Goal: Task Accomplishment & Management: Use online tool/utility

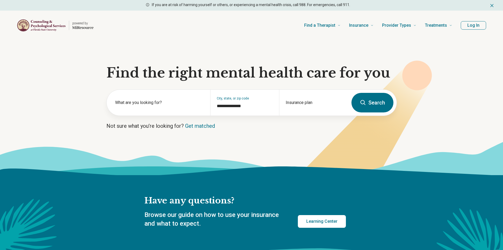
click at [468, 24] on button "Log In" at bounding box center [473, 25] width 25 height 8
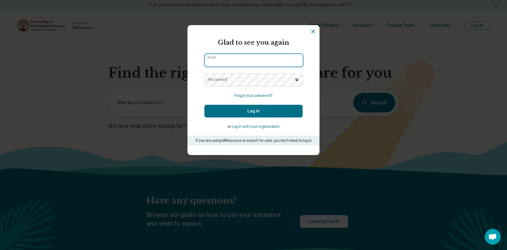
click at [235, 60] on input "Email" at bounding box center [254, 60] width 98 height 13
type input "**********"
click at [247, 113] on button "Log In" at bounding box center [254, 111] width 98 height 13
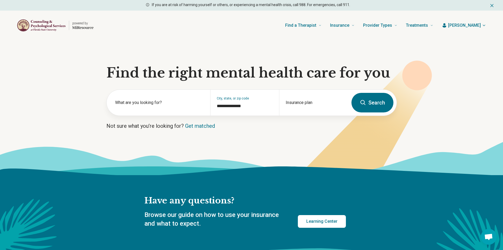
click at [474, 23] on span "[PERSON_NAME]" at bounding box center [464, 25] width 33 height 6
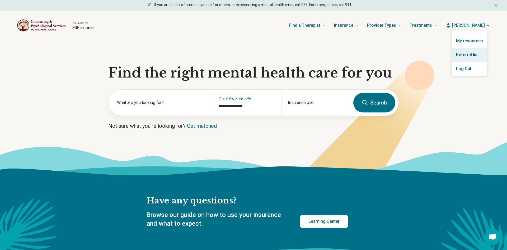
click at [464, 53] on link "Referral list" at bounding box center [469, 55] width 35 height 14
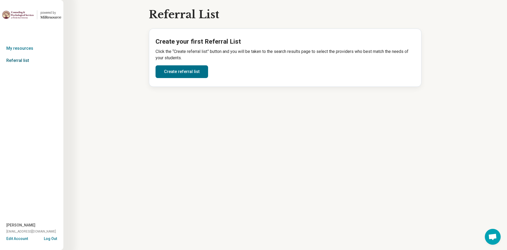
click at [25, 62] on link "Referral list" at bounding box center [31, 60] width 63 height 12
click at [26, 47] on link "My resources" at bounding box center [31, 48] width 63 height 12
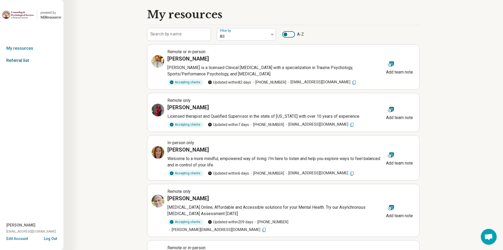
click at [20, 58] on link "Referral list" at bounding box center [31, 60] width 63 height 12
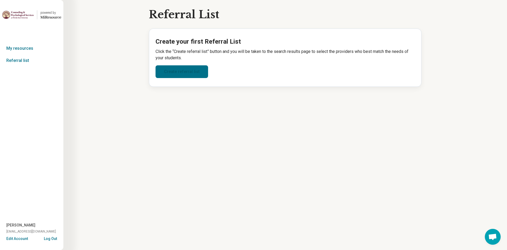
click at [185, 73] on link "Create referral list" at bounding box center [182, 71] width 53 height 13
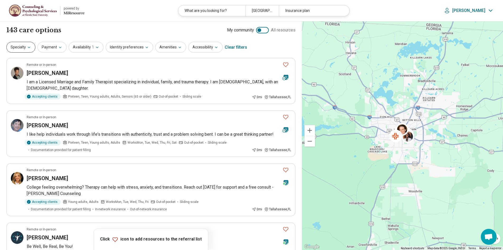
click at [26, 49] on button "Specialty" at bounding box center [20, 47] width 29 height 11
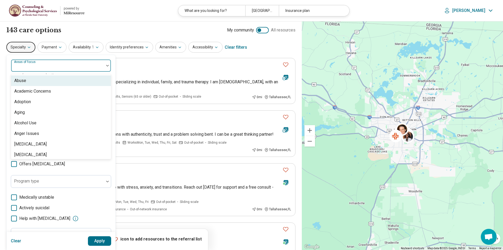
click at [85, 67] on div at bounding box center [57, 67] width 89 height 7
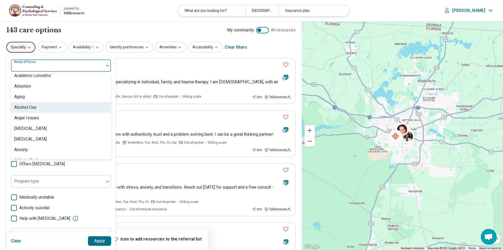
scroll to position [26, 0]
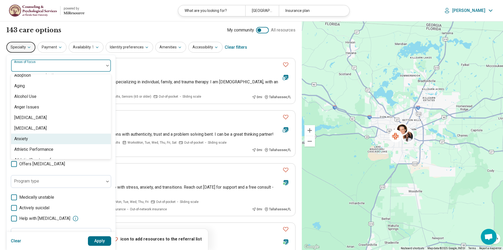
click at [58, 135] on div "Anxiety" at bounding box center [61, 138] width 100 height 11
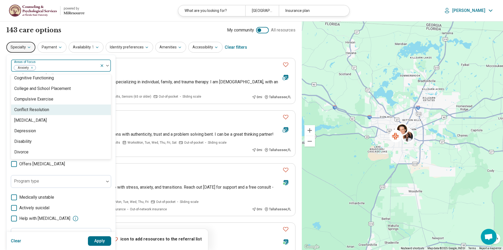
scroll to position [264, 0]
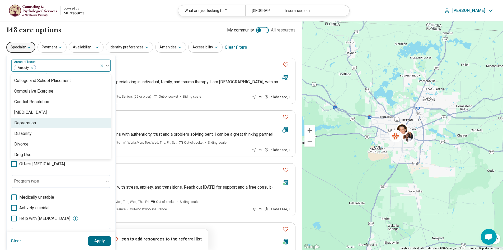
click at [53, 127] on div "Depression" at bounding box center [61, 123] width 100 height 11
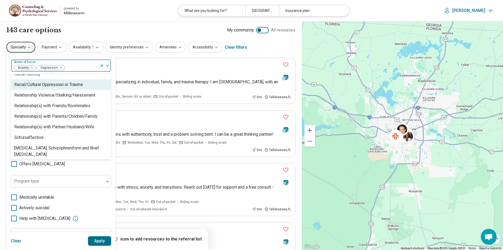
scroll to position [846, 0]
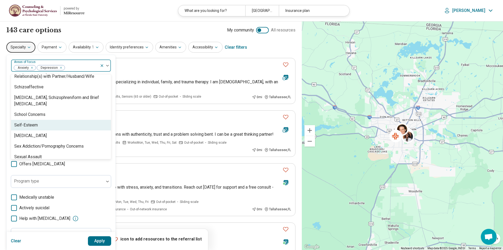
click at [68, 120] on div "Self-Esteem" at bounding box center [61, 125] width 100 height 11
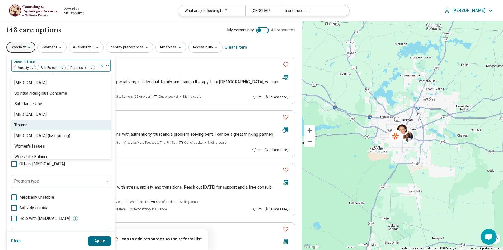
click at [51, 124] on div "Trauma" at bounding box center [61, 125] width 100 height 11
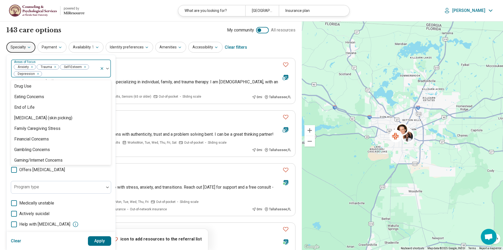
scroll to position [311, 0]
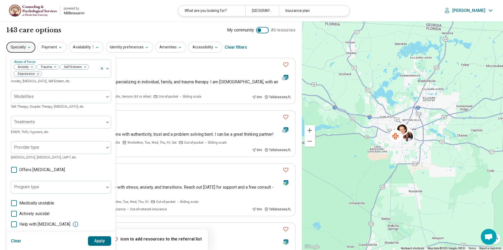
click at [8, 71] on div "Areas of focus Anxiety Trauma Self-Esteem [MEDICAL_DATA], [MEDICAL_DATA], Self-…" at bounding box center [61, 165] width 109 height 221
click at [106, 94] on div at bounding box center [107, 97] width 7 height 12
click at [104, 93] on div at bounding box center [57, 97] width 93 height 12
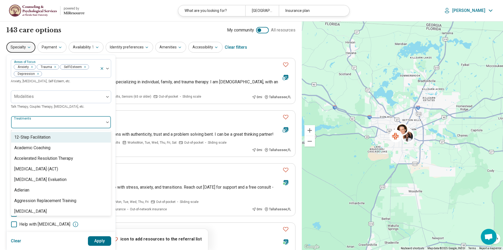
click at [105, 125] on div at bounding box center [107, 122] width 7 height 12
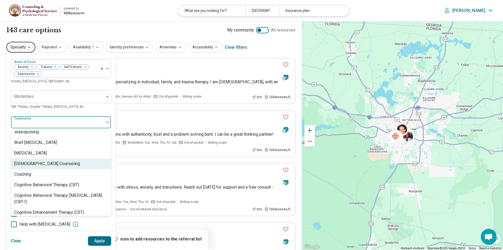
scroll to position [211, 0]
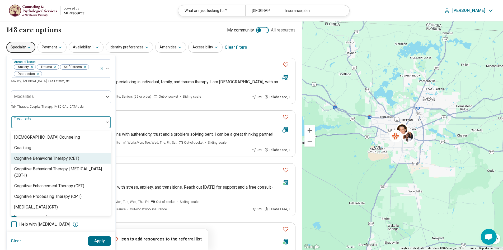
click at [58, 161] on div "Cognitive Behavioral Therapy (CBT)" at bounding box center [46, 158] width 65 height 6
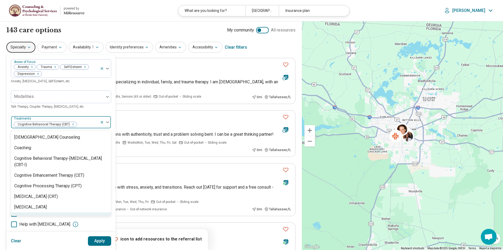
click at [102, 223] on div "Help with [MEDICAL_DATA]" at bounding box center [61, 224] width 100 height 6
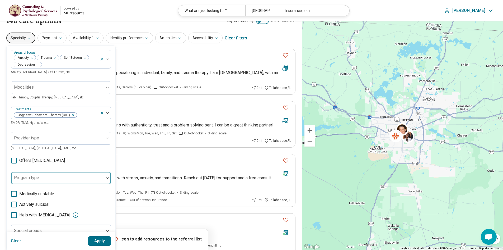
scroll to position [0, 0]
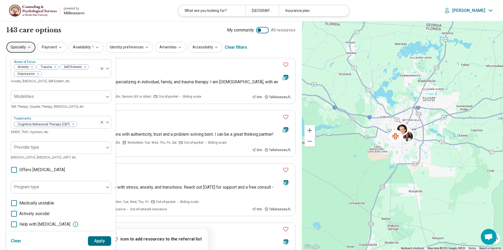
click at [103, 240] on button "Apply" at bounding box center [100, 241] width 24 height 10
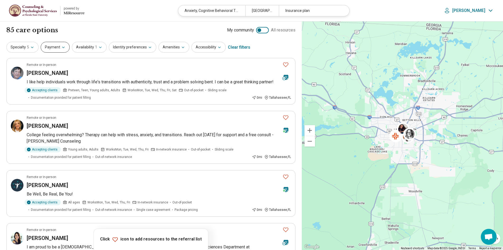
click at [61, 49] on icon "button" at bounding box center [63, 47] width 4 height 4
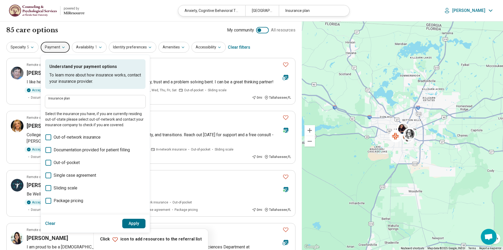
click at [73, 100] on label "Insurance plan" at bounding box center [95, 98] width 94 height 3
click at [73, 100] on input "Insurance plan" at bounding box center [95, 103] width 94 height 6
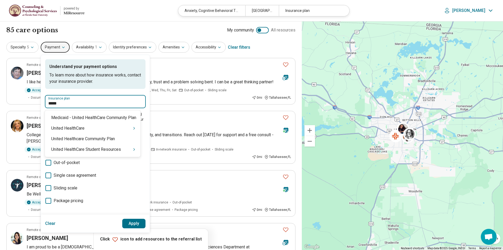
type input "******"
click at [135, 128] on icon "Suggestions" at bounding box center [134, 128] width 1 height 2
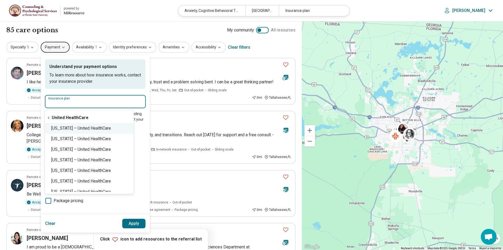
click at [110, 130] on div "[US_STATE] – United HealthCare" at bounding box center [89, 128] width 89 height 11
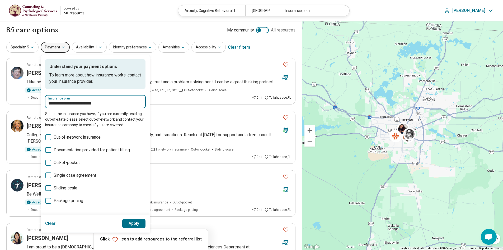
type input "**********"
click at [138, 224] on button "Apply" at bounding box center [134, 224] width 24 height 10
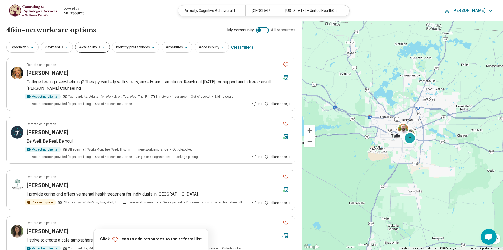
click at [103, 48] on icon "button" at bounding box center [103, 47] width 4 height 4
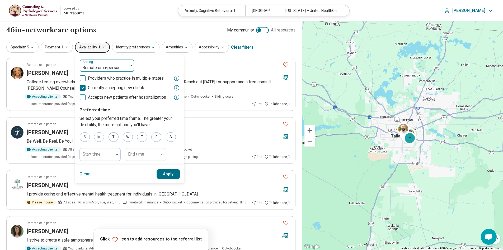
click at [117, 67] on div at bounding box center [103, 67] width 43 height 7
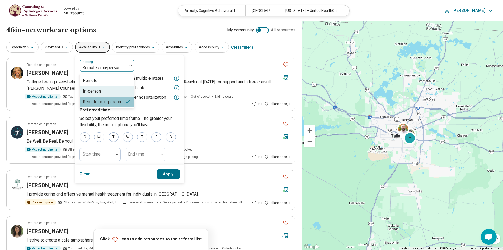
click at [97, 89] on div "In-person" at bounding box center [92, 91] width 18 height 6
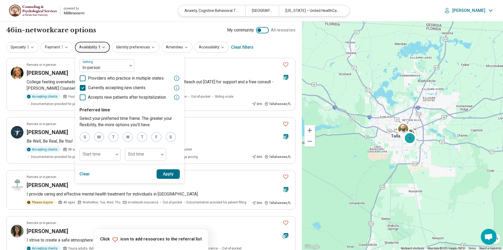
click at [169, 175] on button "Apply" at bounding box center [169, 174] width 24 height 10
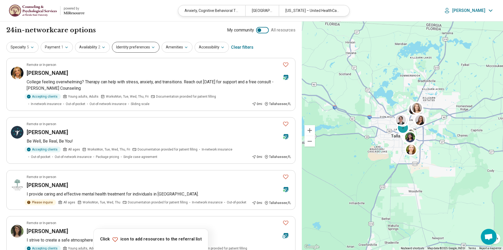
click at [153, 49] on button "Identity preferences" at bounding box center [136, 47] width 48 height 11
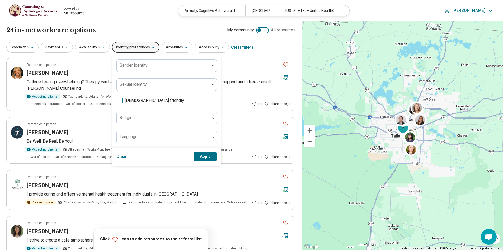
click at [154, 49] on button "Identity preferences" at bounding box center [136, 47] width 48 height 11
click at [182, 30] on div "24 in-network care options 24 in-network provider s My community All resources" at bounding box center [150, 30] width 289 height 9
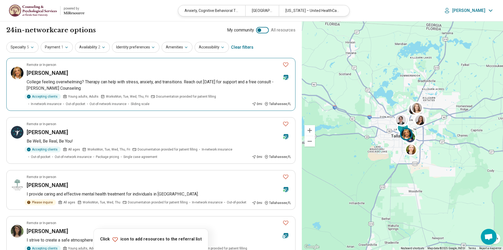
click at [284, 64] on icon "Favorite" at bounding box center [286, 64] width 6 height 6
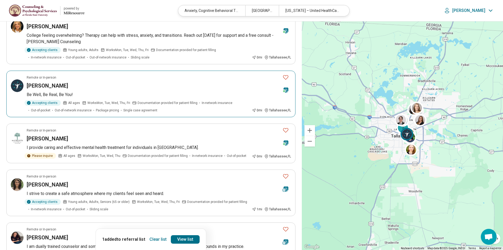
scroll to position [53, 0]
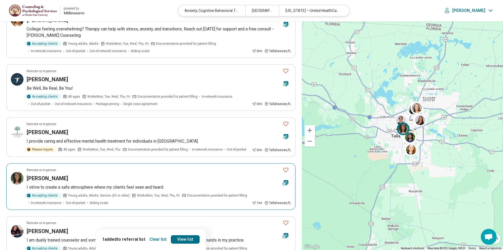
click at [284, 171] on icon "Favorite" at bounding box center [286, 169] width 6 height 6
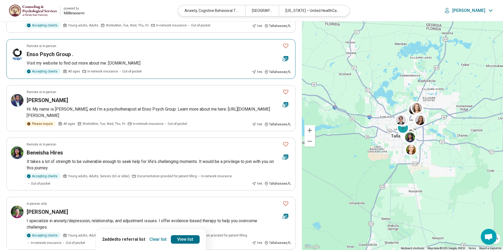
scroll to position [449, 0]
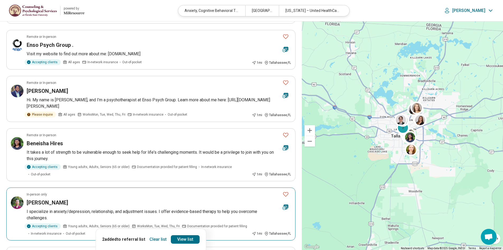
click at [285, 191] on icon "Favorite" at bounding box center [286, 194] width 6 height 6
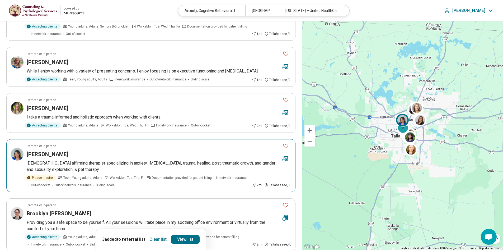
scroll to position [661, 0]
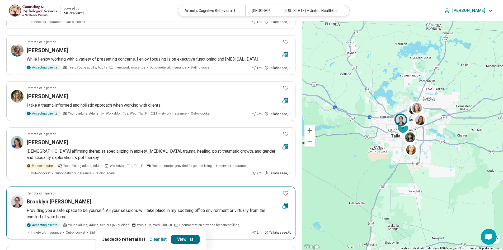
click at [285, 190] on icon "Favorite" at bounding box center [286, 193] width 6 height 6
click at [187, 242] on link "View list" at bounding box center [185, 239] width 29 height 8
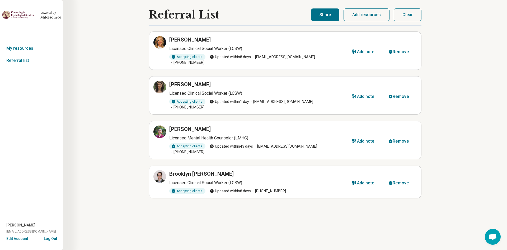
click at [332, 18] on button "Share" at bounding box center [325, 14] width 28 height 13
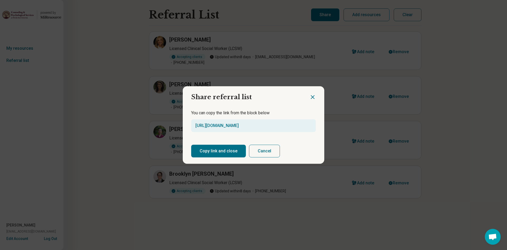
click at [225, 149] on button "Copy link and close" at bounding box center [218, 151] width 55 height 13
